Goal: Communication & Community: Answer question/provide support

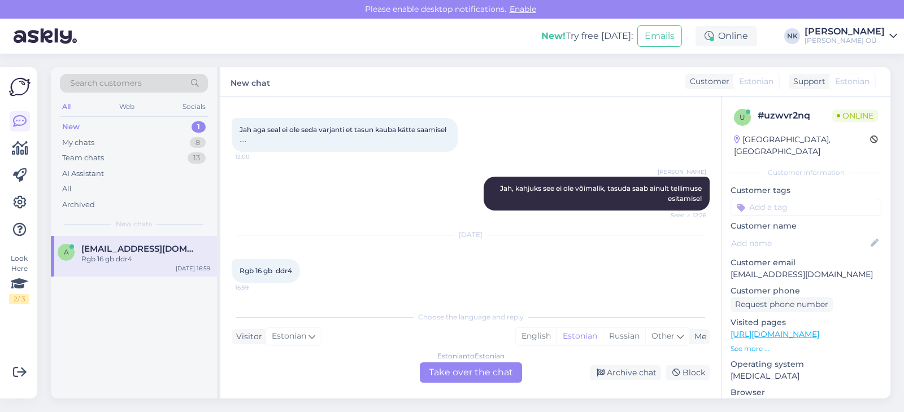
scroll to position [3841, 0]
click at [790, 329] on link "[URL][DOMAIN_NAME]" at bounding box center [774, 334] width 89 height 10
click at [467, 377] on div "Estonian to Estonian Take over the chat" at bounding box center [471, 373] width 102 height 20
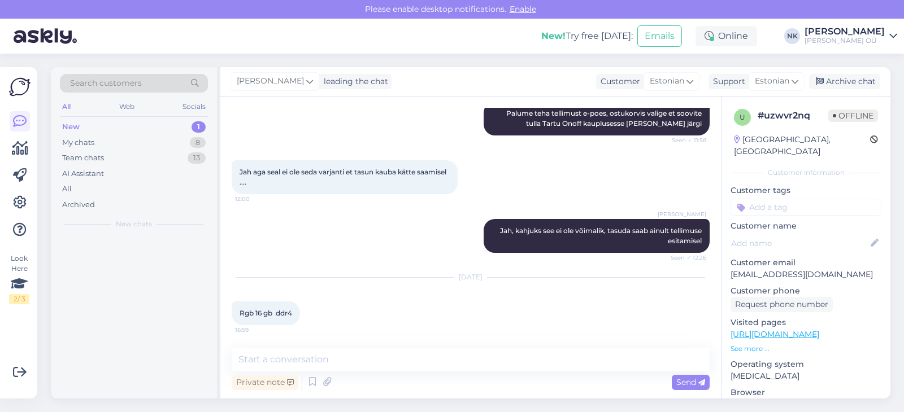
scroll to position [3798, 0]
click at [850, 88] on div "Archive chat" at bounding box center [844, 81] width 71 height 15
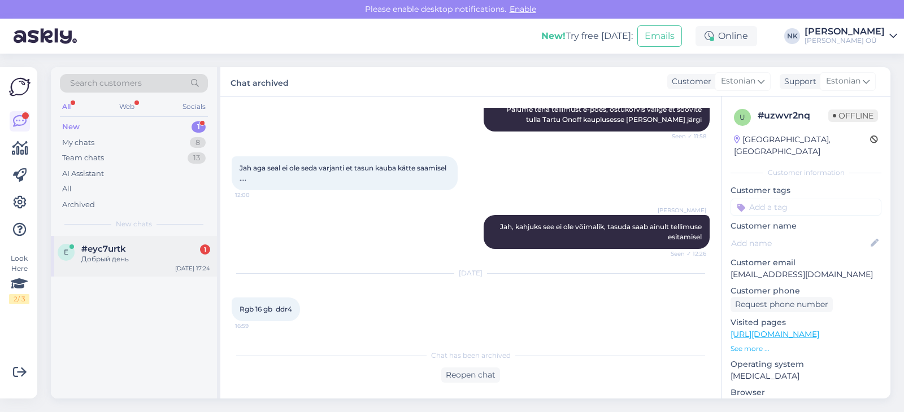
click at [166, 250] on div "#eyc7urtk 1" at bounding box center [145, 249] width 129 height 10
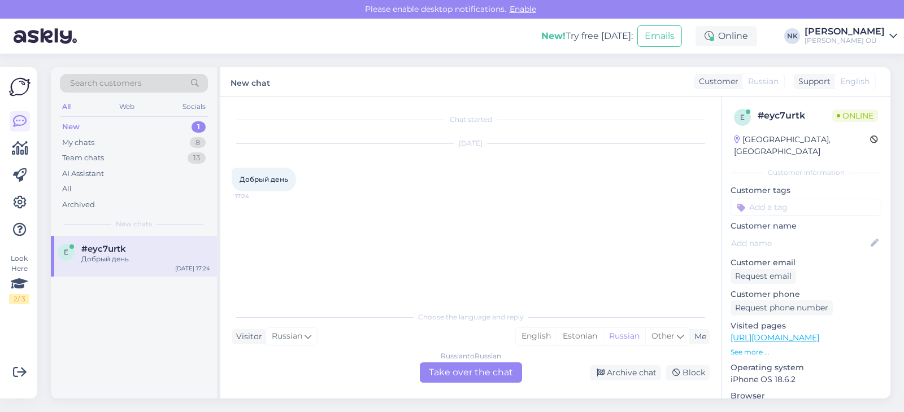
click at [482, 381] on div "Russian to Russian Take over the chat" at bounding box center [471, 373] width 102 height 20
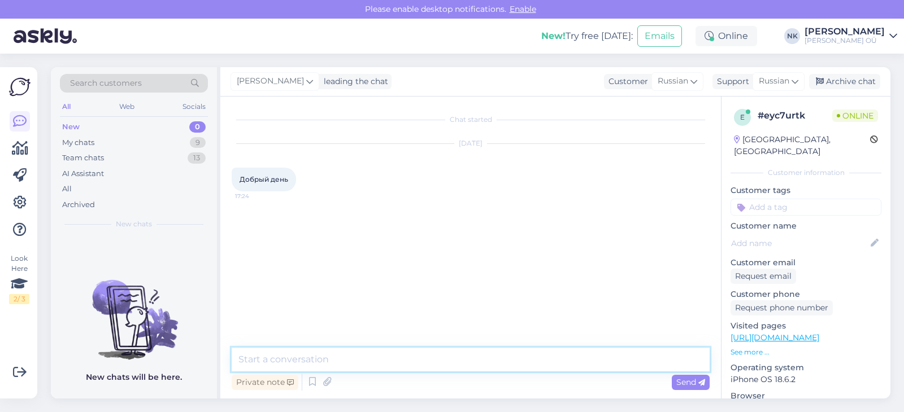
click at [456, 364] on textarea at bounding box center [471, 360] width 478 height 24
type textarea "Добрый день! Чем могу помочь?"
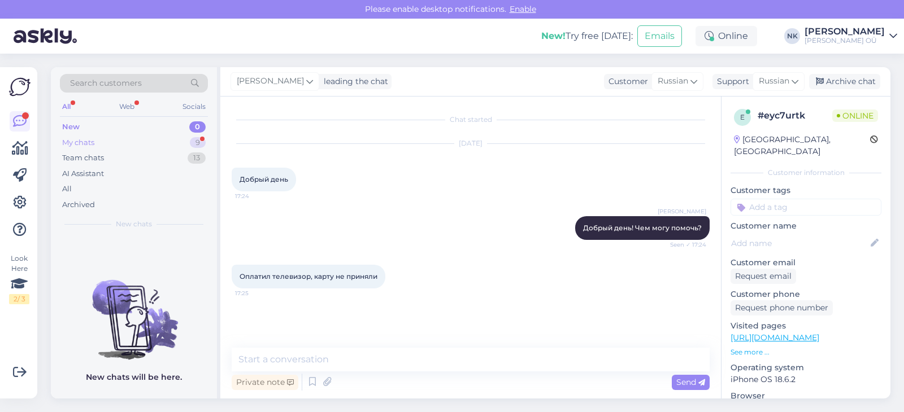
click at [174, 135] on div "My chats 9" at bounding box center [134, 143] width 148 height 16
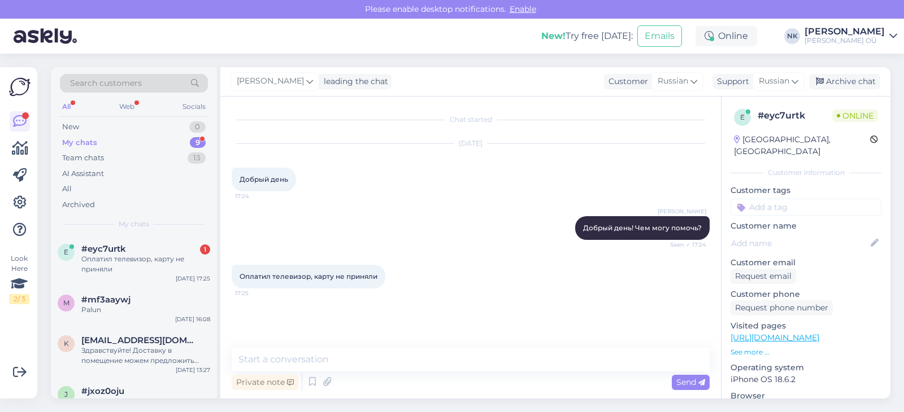
click at [182, 233] on div "Search customers All Web Socials New 0 My chats 9 Team chats 13 AI Assistant Al…" at bounding box center [134, 151] width 166 height 169
click at [178, 250] on div "#eyc7urtk 1" at bounding box center [145, 249] width 129 height 10
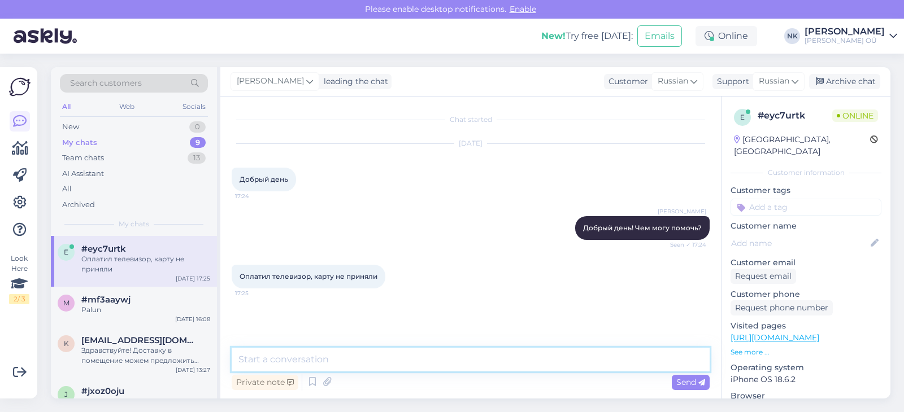
click at [345, 350] on textarea at bounding box center [471, 360] width 478 height 24
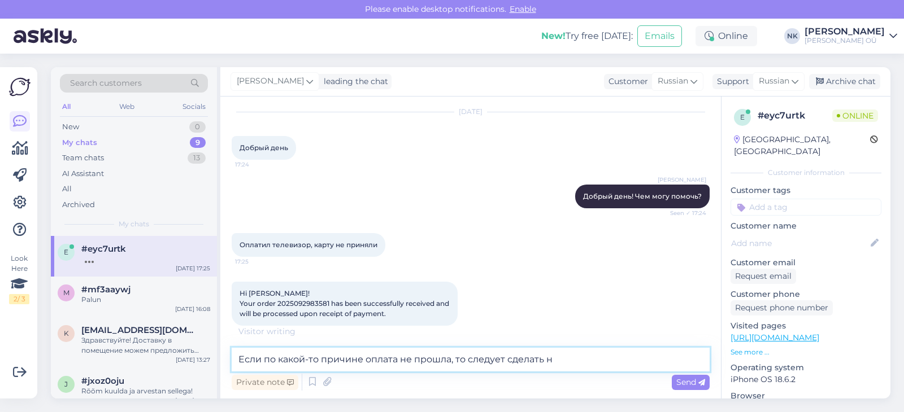
scroll to position [80, 0]
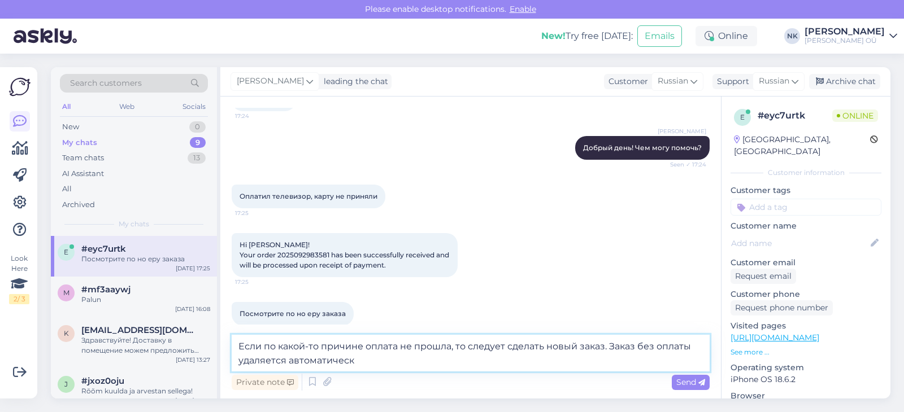
type textarea "Если по какой-то причине оплата не прошла, то следует сделать новый заказ. Зака…"
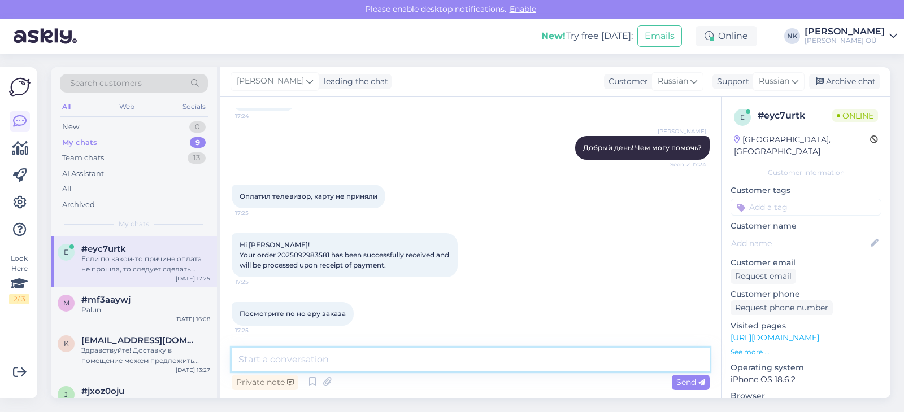
scroll to position [150, 0]
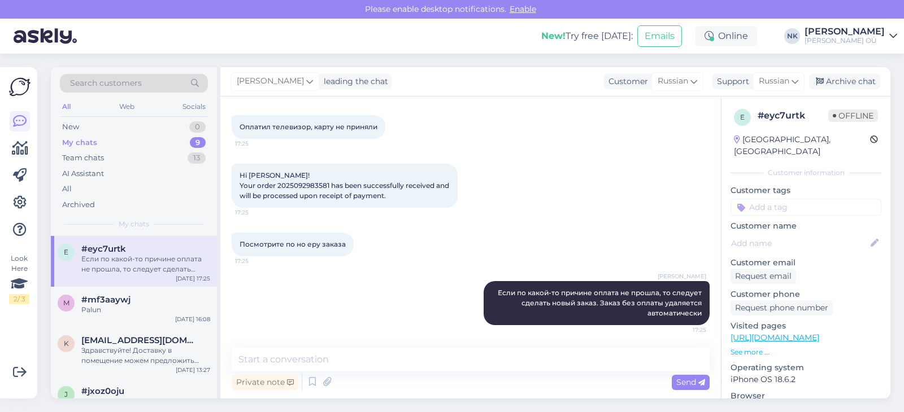
click at [311, 189] on span "Hi [PERSON_NAME]! Your order 2025092983581 has been successfully received and w…" at bounding box center [344, 185] width 211 height 29
click at [312, 188] on span "Hi [PERSON_NAME]! Your order 2025092983581 has been successfully received and w…" at bounding box center [344, 185] width 211 height 29
click at [311, 188] on span "Hi [PERSON_NAME]! Your order 2025092983581 has been successfully received and w…" at bounding box center [344, 185] width 211 height 29
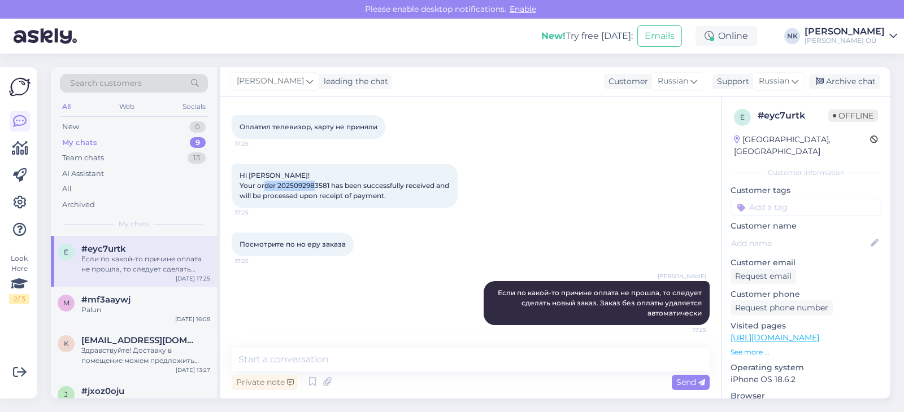
copy span "2025092983581"
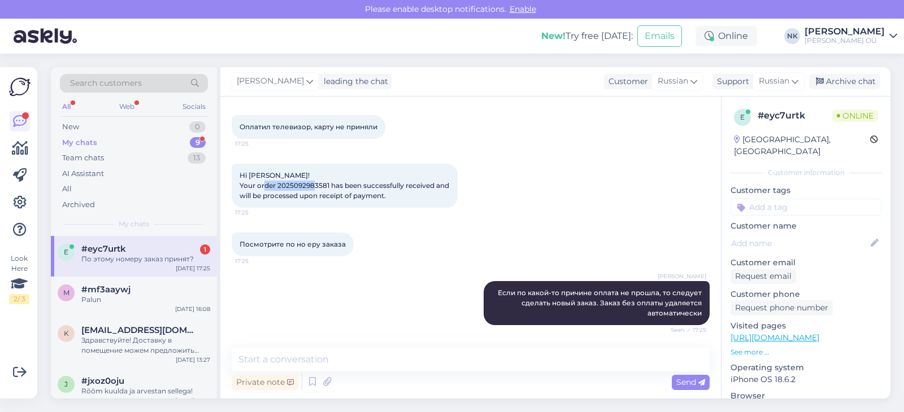
scroll to position [198, 0]
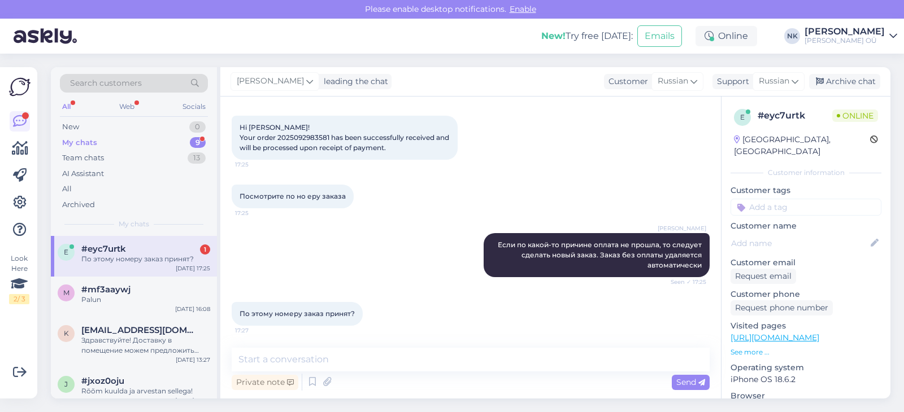
click at [171, 258] on div "По этому номеру заказ принят?" at bounding box center [145, 259] width 129 height 10
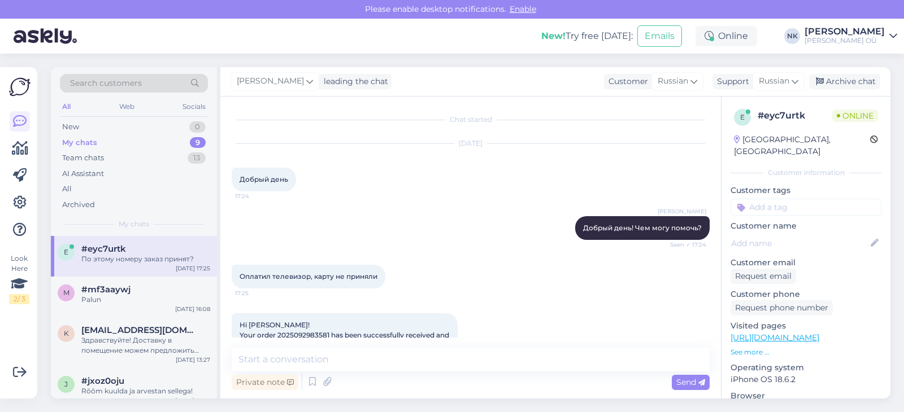
scroll to position [130, 0]
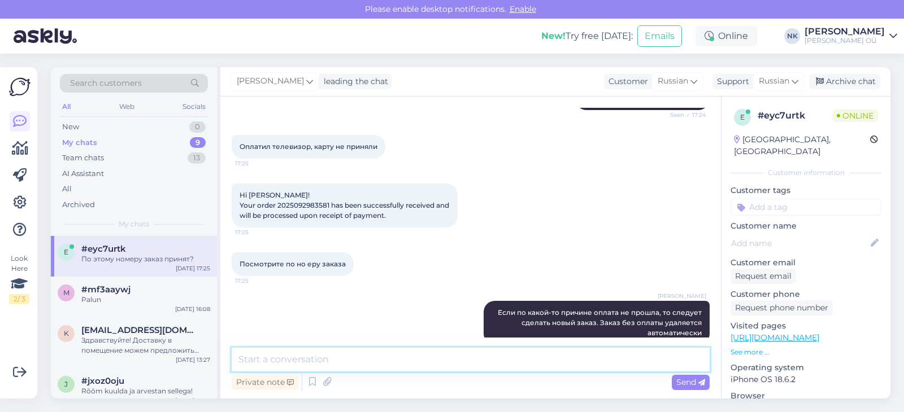
click at [377, 355] on textarea at bounding box center [471, 360] width 478 height 24
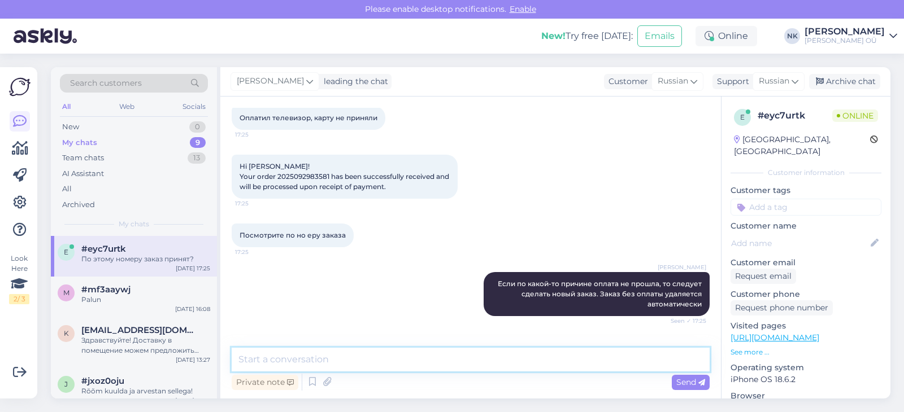
scroll to position [198, 0]
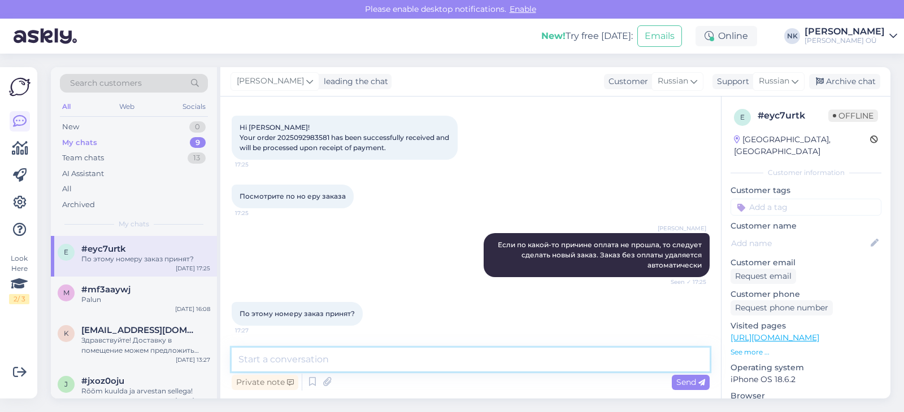
click at [317, 363] on textarea at bounding box center [471, 360] width 478 height 24
type textarea "Ж"
type textarea "Этот заказ неактивен и удалён, так как не прошла оплата"
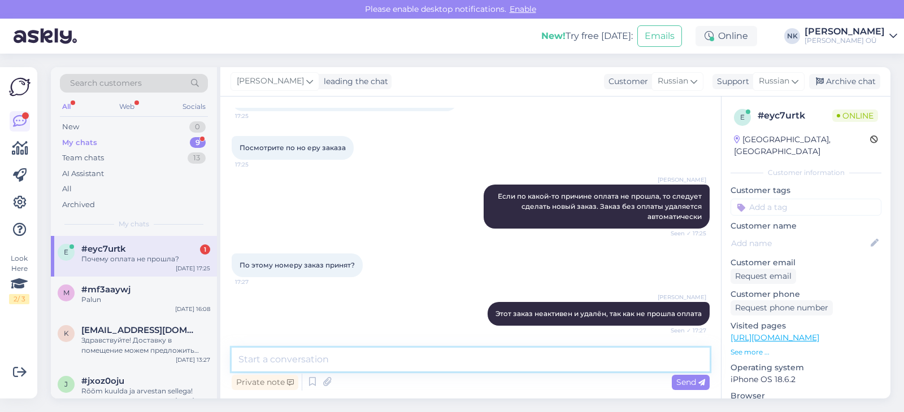
scroll to position [295, 0]
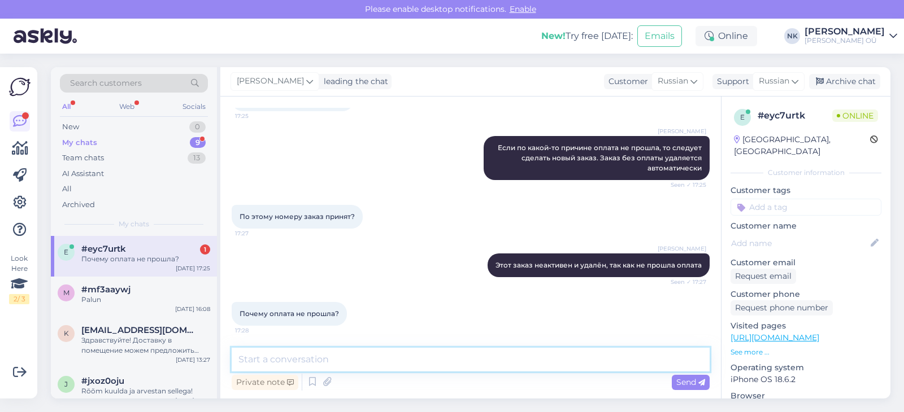
click at [332, 361] on textarea at bounding box center [471, 360] width 478 height 24
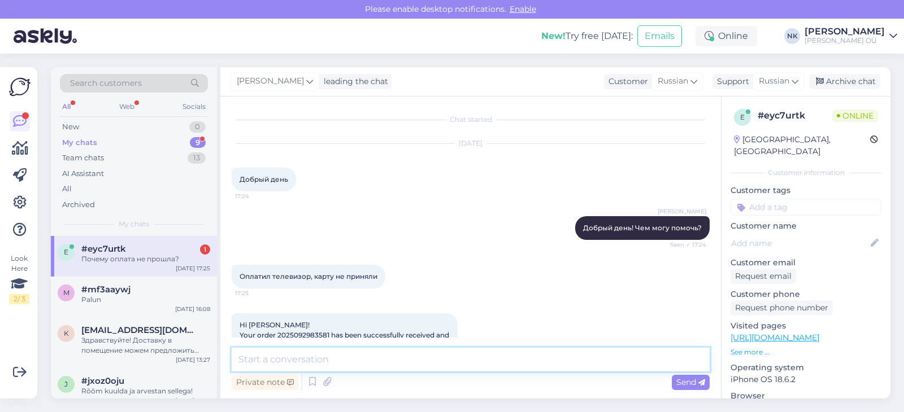
scroll to position [0, 0]
type textarea "В"
click at [413, 356] on textarea "Вероятно возникла какая-то ошибка? Вы сами сказали, что карту не приняли" at bounding box center [471, 360] width 478 height 24
type textarea "Вероятно возникла какая-то ошибка в системе? Вы сами сказали, что карту не прин…"
click at [659, 358] on textarea "Вероятно возникла какая-то ошибка в системе? Вы сами сказали, что карту не прин…" at bounding box center [471, 360] width 478 height 24
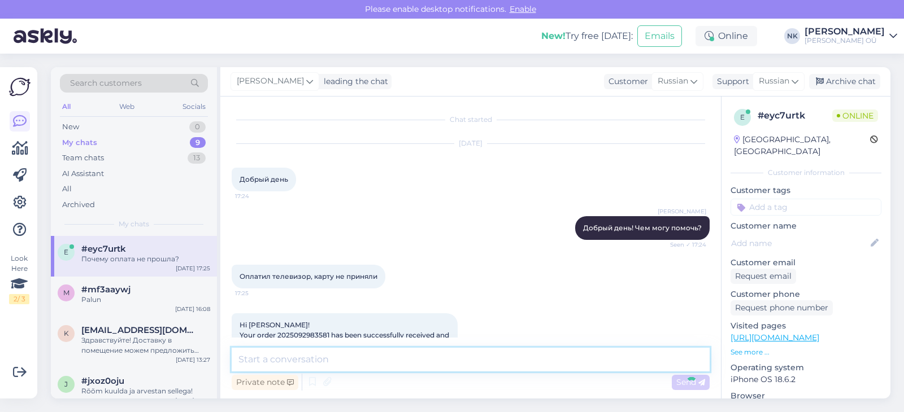
scroll to position [354, 0]
